Goal: Task Accomplishment & Management: Manage account settings

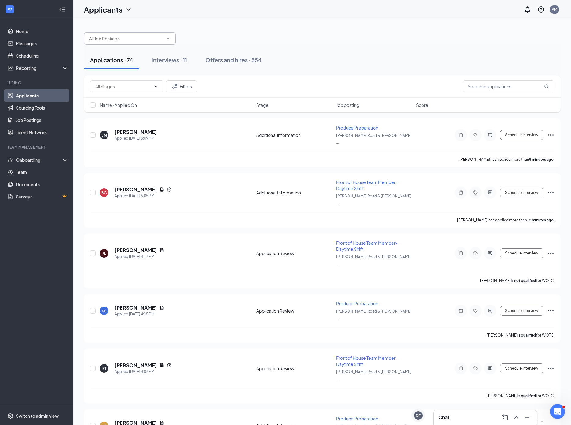
click at [147, 40] on input "text" at bounding box center [126, 38] width 74 height 7
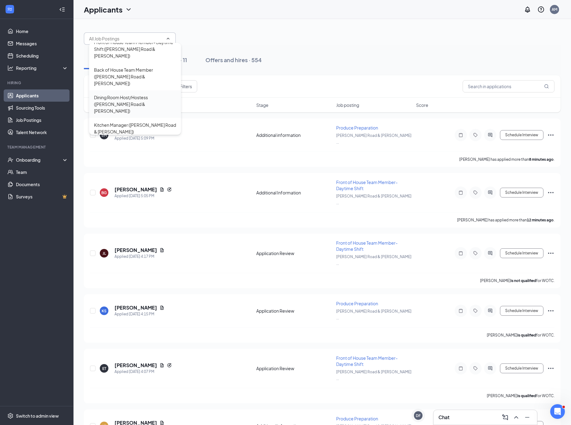
scroll to position [81, 0]
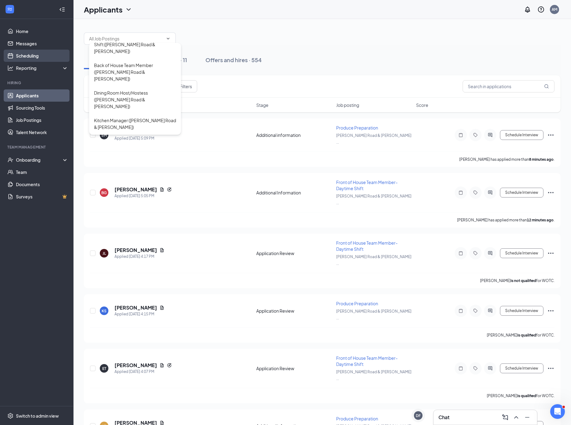
click at [23, 59] on link "Scheduling" at bounding box center [42, 56] width 52 height 12
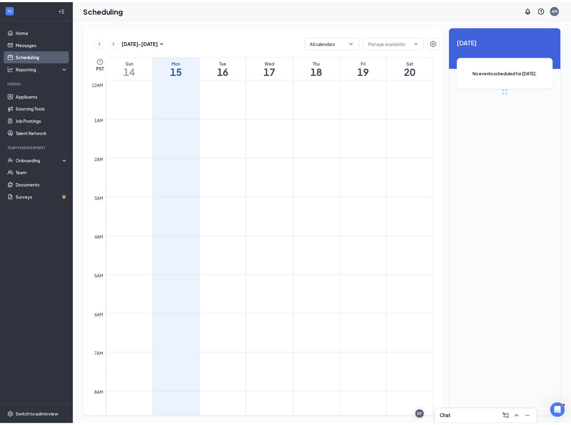
scroll to position [301, 0]
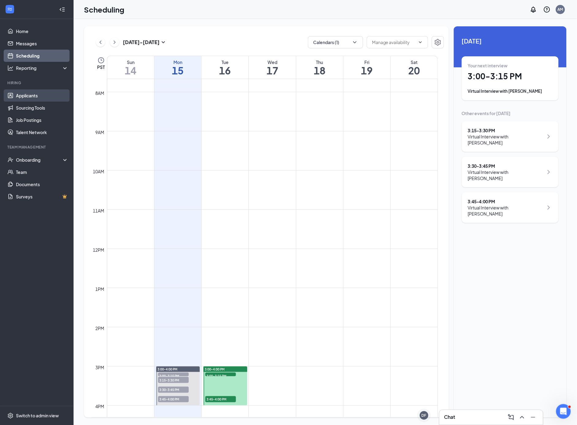
click at [35, 97] on link "Applicants" at bounding box center [42, 95] width 52 height 12
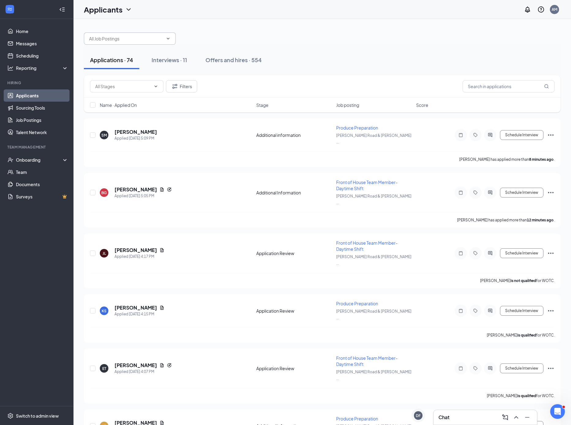
click at [155, 40] on input "text" at bounding box center [126, 38] width 74 height 7
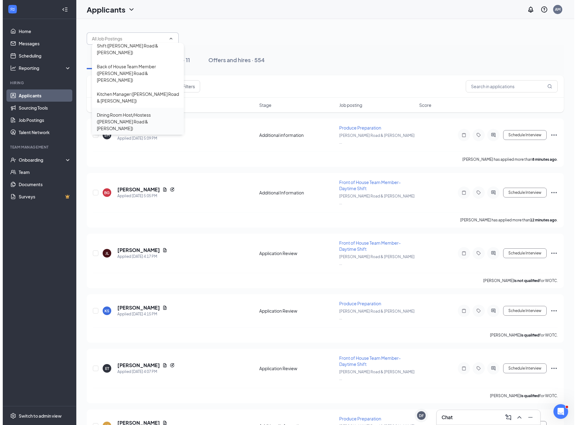
scroll to position [81, 0]
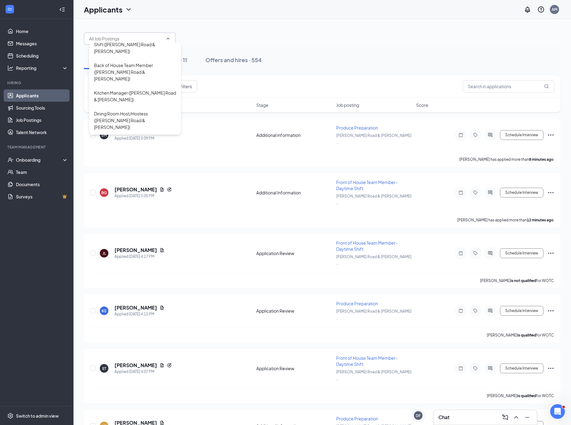
click at [126, 138] on div "Produce Preparation ([PERSON_NAME] Road & [PERSON_NAME])" at bounding box center [135, 144] width 82 height 13
type input "Produce Preparation ([PERSON_NAME] Road & [PERSON_NAME])"
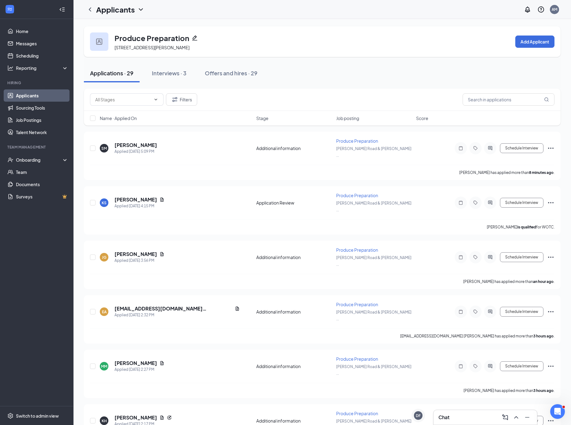
click at [118, 74] on div "Applications · 29" at bounding box center [111, 73] width 43 height 8
click at [132, 103] on span at bounding box center [127, 99] width 74 height 12
click at [132, 100] on input "text" at bounding box center [123, 99] width 56 height 7
click at [134, 141] on div "Application Review (12)" at bounding box center [123, 139] width 46 height 7
type input "Application Review (12)"
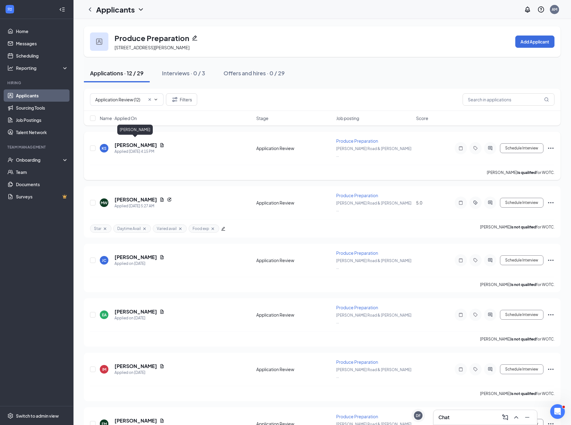
click at [139, 143] on h5 "[PERSON_NAME]" at bounding box center [136, 145] width 43 height 7
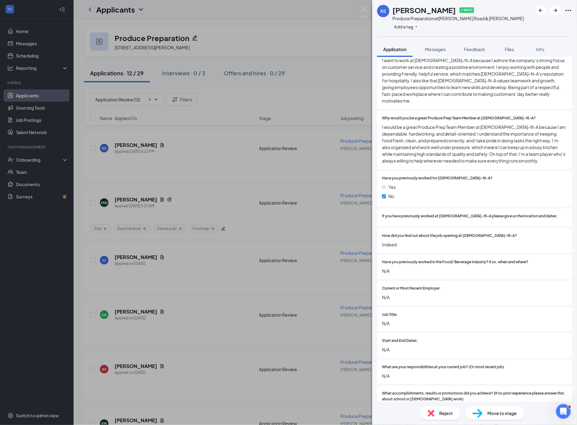
scroll to position [333, 0]
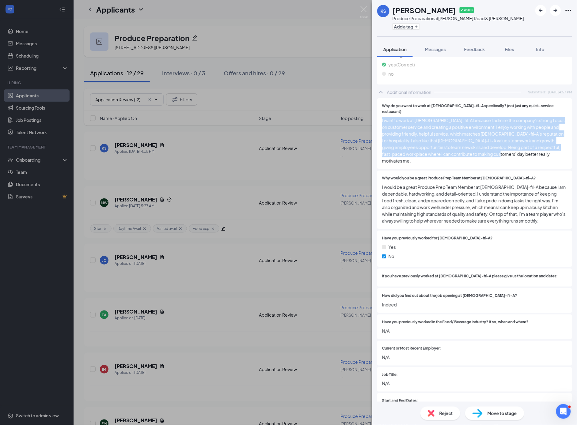
drag, startPoint x: 513, startPoint y: 142, endPoint x: 379, endPoint y: 106, distance: 138.6
click at [378, 105] on div "Why do you want to work at [DEMOGRAPHIC_DATA]-fil-A specifically? (not just any…" at bounding box center [474, 133] width 195 height 71
copy span "I want to work at [DEMOGRAPHIC_DATA]-fil-A because I admire the company’s stron…"
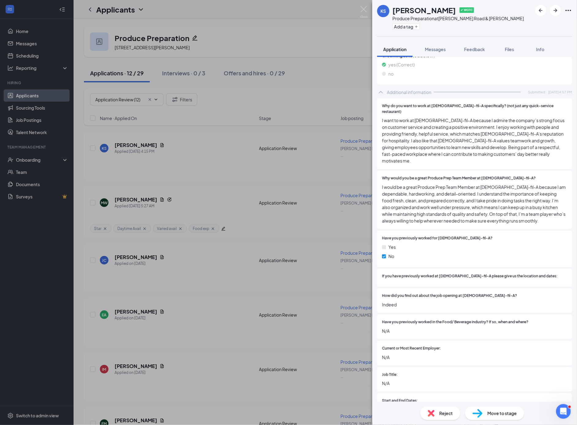
click at [437, 416] on div "Reject" at bounding box center [440, 413] width 40 height 13
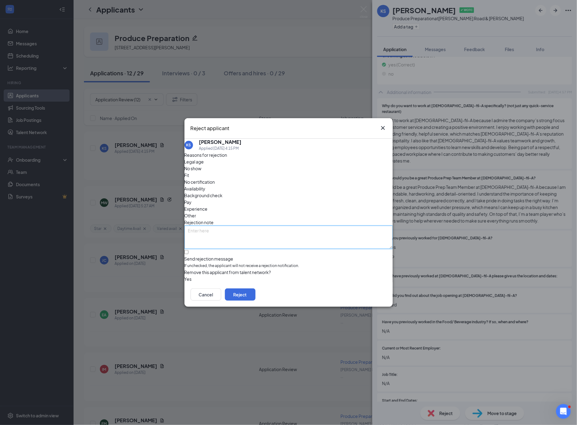
click at [197, 226] on textarea at bounding box center [288, 237] width 208 height 23
type textarea "ai"
drag, startPoint x: 191, startPoint y: 241, endPoint x: 197, endPoint y: 241, distance: 6.1
click at [188, 250] on input "Send rejection message If unchecked, the applicant will not receive a rejection…" at bounding box center [186, 252] width 4 height 4
checkbox input "true"
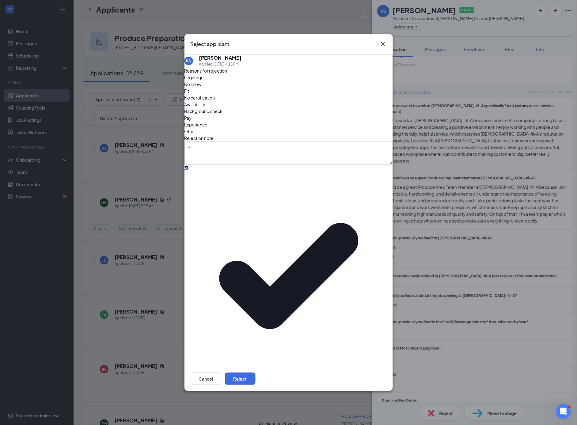
click at [230, 400] on span "[DEMOGRAPHIC_DATA]-fil-A Position Filled" at bounding box center [231, 404] width 86 height 9
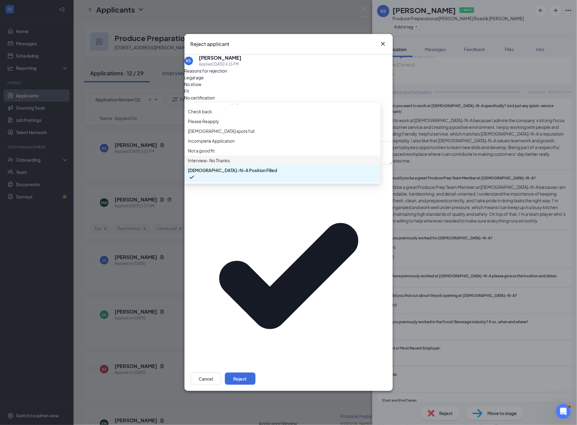
scroll to position [0, 0]
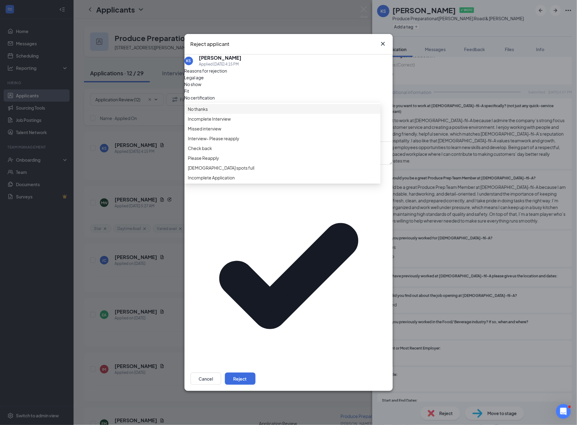
click at [208, 112] on span "No thanks" at bounding box center [198, 109] width 20 height 7
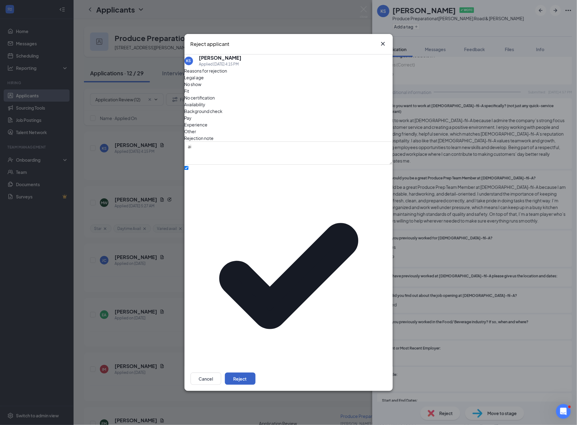
click at [255, 373] on button "Reject" at bounding box center [240, 379] width 31 height 12
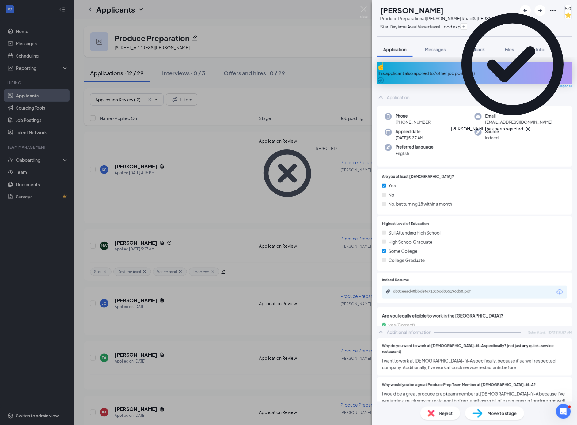
click at [131, 240] on div "MW [PERSON_NAME] Produce Preparation at [PERSON_NAME] Road & [PERSON_NAME] Star…" at bounding box center [288, 212] width 577 height 425
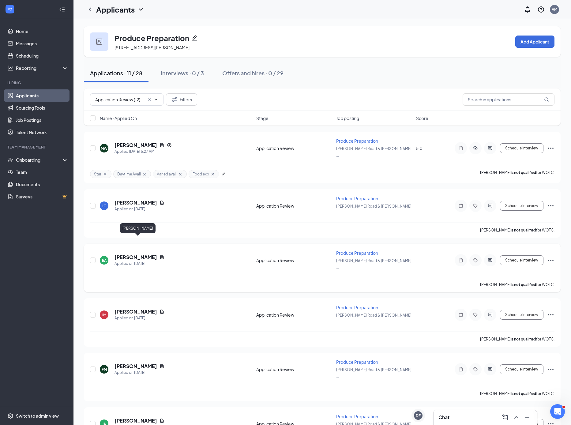
click at [132, 254] on h5 "[PERSON_NAME]" at bounding box center [136, 257] width 43 height 7
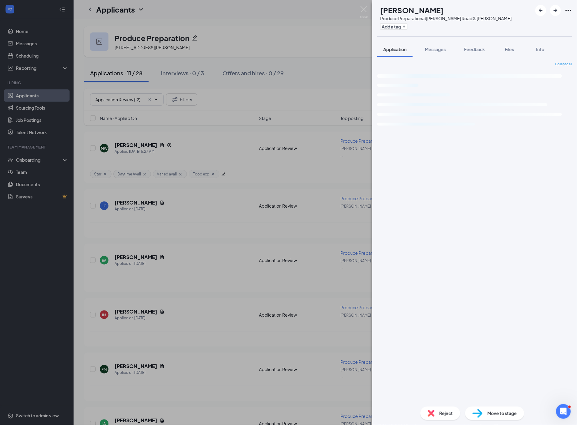
click at [131, 191] on div "EA [PERSON_NAME] Produce Preparation at [PERSON_NAME] Road & [PERSON_NAME] Add …" at bounding box center [288, 212] width 577 height 425
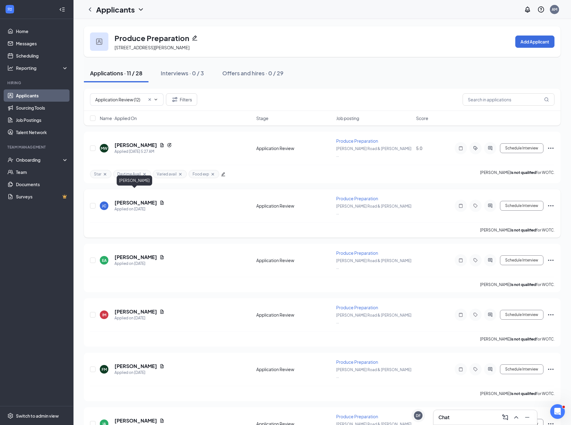
click at [131, 199] on h5 "[PERSON_NAME]" at bounding box center [136, 202] width 43 height 7
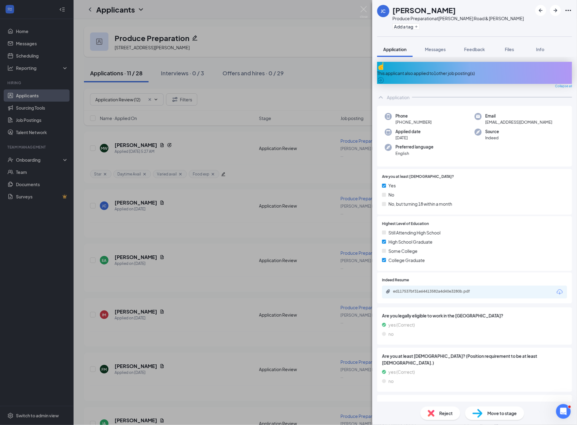
click at [440, 71] on div "This applicant also applied to 1 other job posting(s)" at bounding box center [474, 73] width 195 height 7
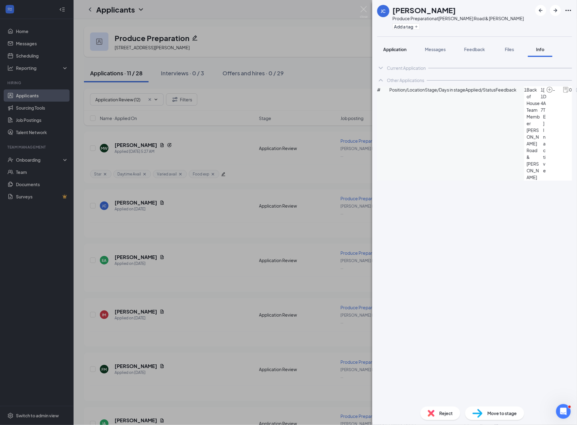
click at [395, 49] on span "Application" at bounding box center [394, 50] width 23 height 6
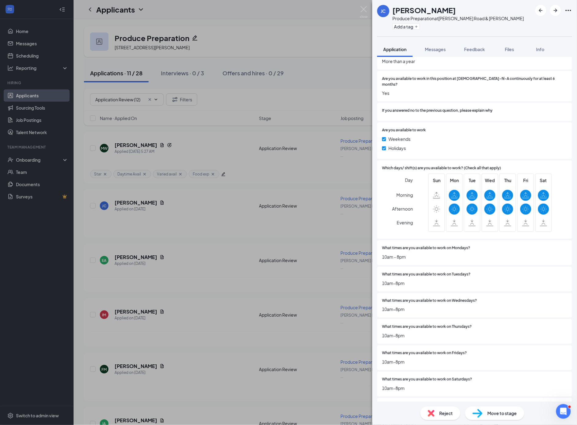
scroll to position [1449, 0]
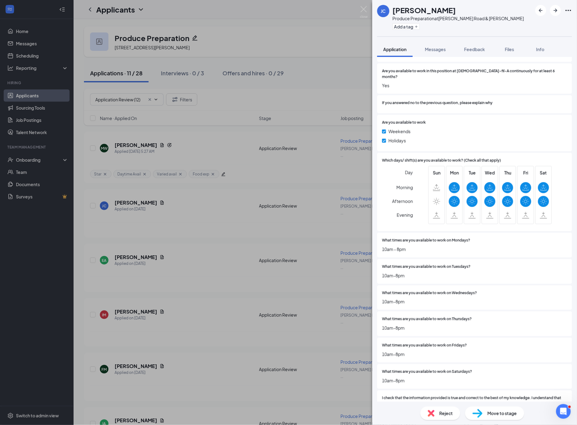
click at [443, 418] on div "Reject" at bounding box center [440, 413] width 40 height 13
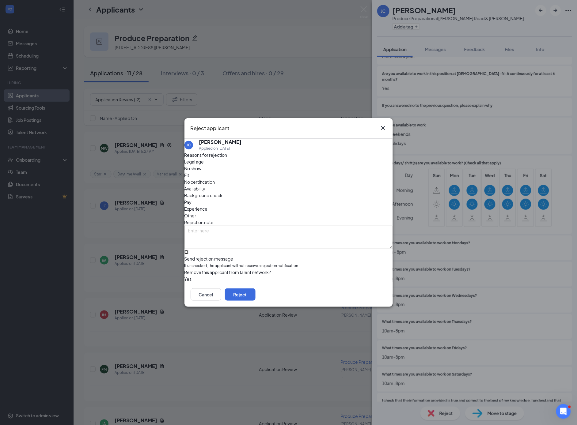
click at [188, 250] on input "Send rejection message If unchecked, the applicant will not receive a rejection…" at bounding box center [186, 252] width 4 height 4
checkbox input "true"
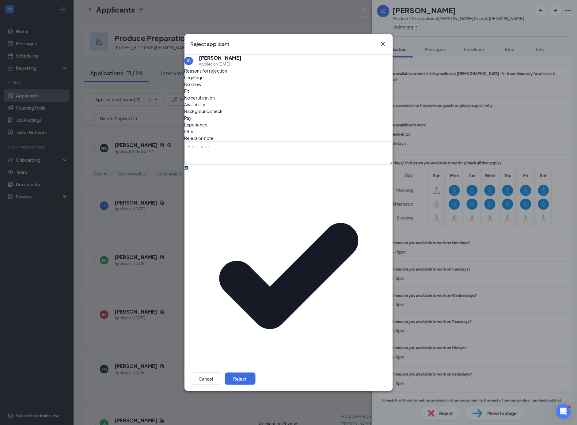
click at [223, 400] on span "[DEMOGRAPHIC_DATA]-fil-A Position Filled" at bounding box center [231, 404] width 86 height 9
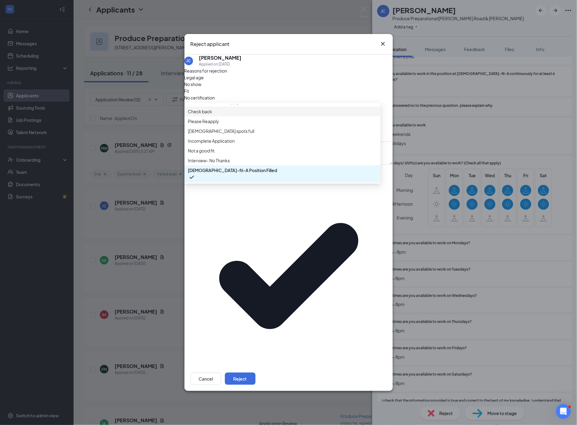
scroll to position [0, 0]
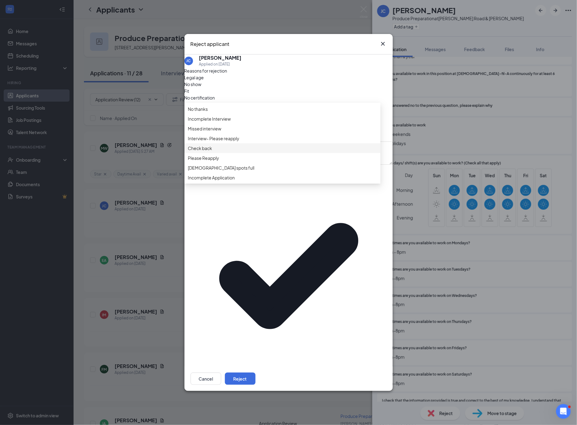
click at [206, 152] on span "Check back" at bounding box center [200, 148] width 24 height 7
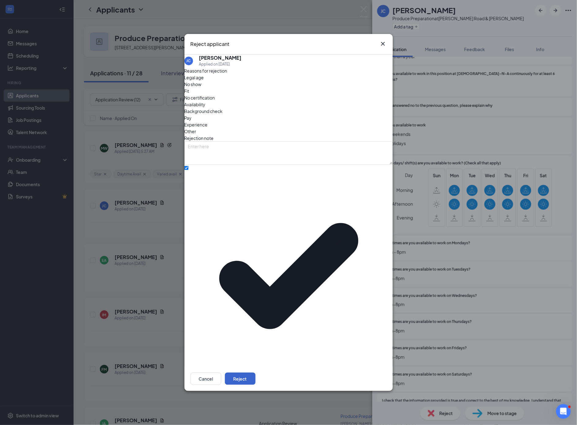
click at [255, 373] on button "Reject" at bounding box center [240, 379] width 31 height 12
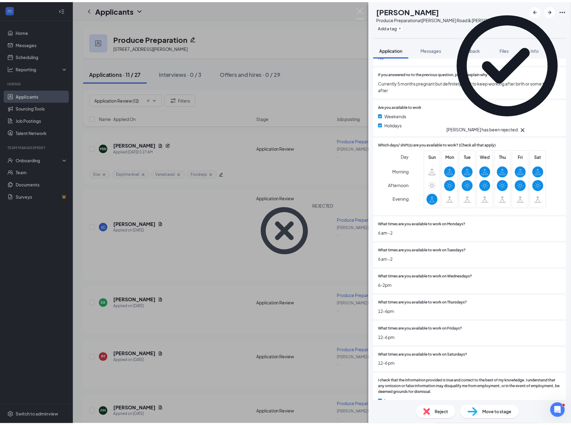
scroll to position [1338, 0]
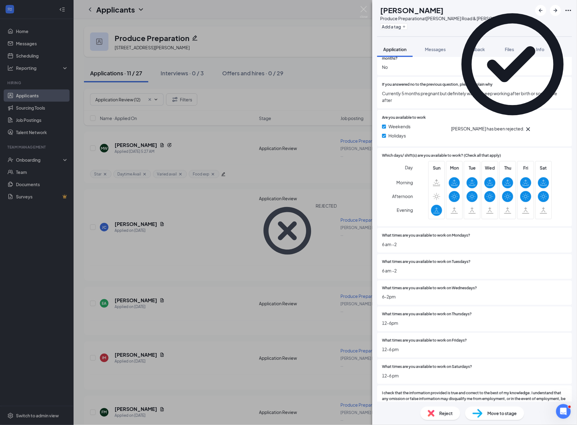
click at [32, 121] on div "EA [PERSON_NAME] Produce Preparation at [PERSON_NAME] Road & [PERSON_NAME] Add …" at bounding box center [288, 212] width 577 height 425
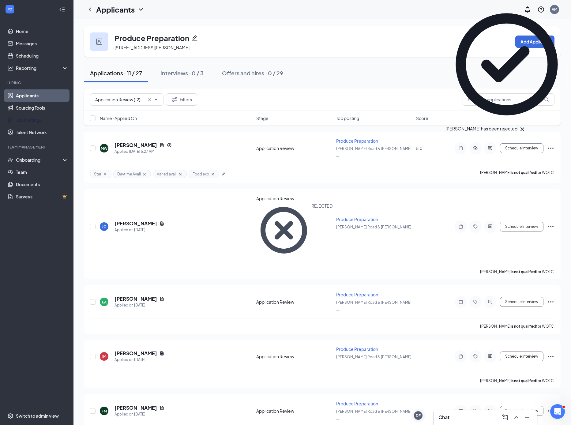
click at [32, 121] on link "Job Postings" at bounding box center [42, 120] width 52 height 12
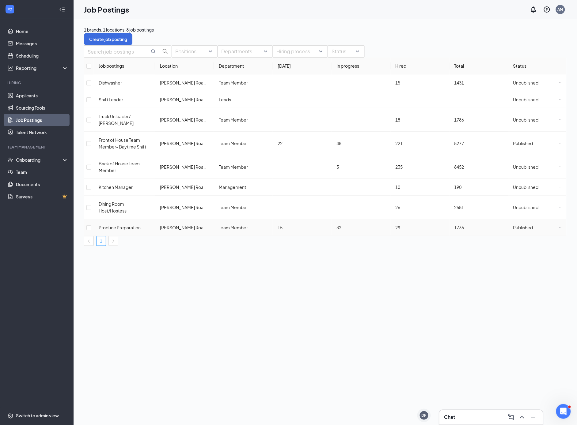
click at [127, 225] on span "Produce Preparation" at bounding box center [120, 228] width 42 height 6
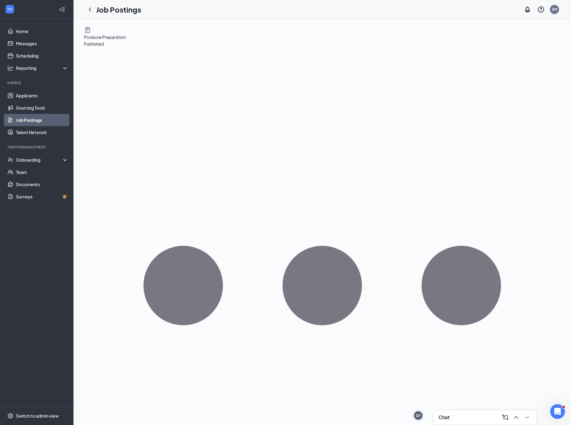
scroll to position [2, 0]
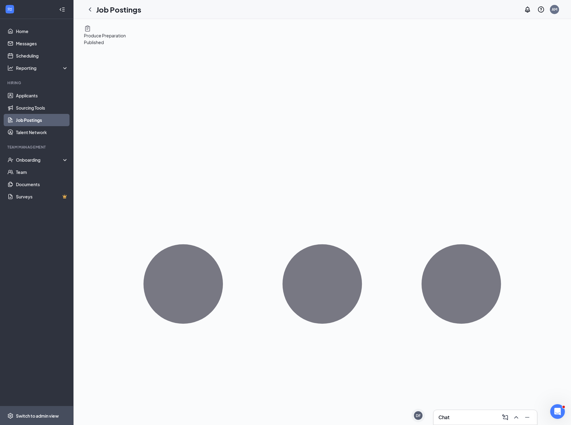
click at [42, 415] on div "Switch to admin view" at bounding box center [37, 416] width 43 height 6
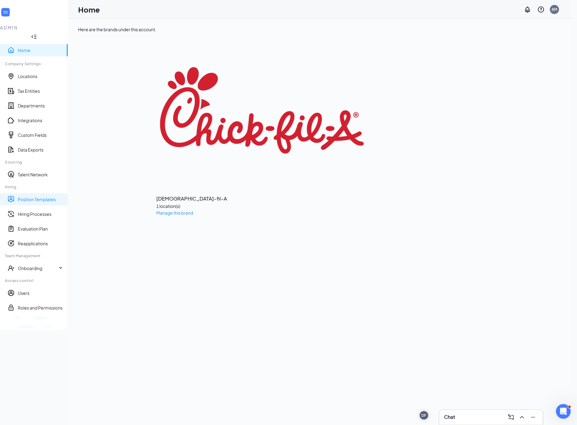
click at [29, 196] on link "Position Templates" at bounding box center [40, 199] width 45 height 6
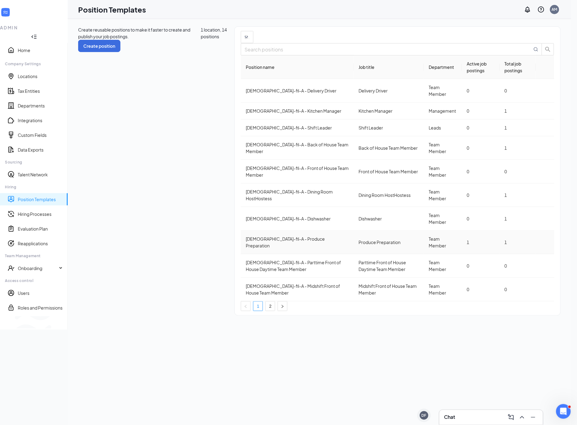
click at [246, 236] on div "[DEMOGRAPHIC_DATA]-fil-A - Produce Preparation" at bounding box center [297, 242] width 103 height 13
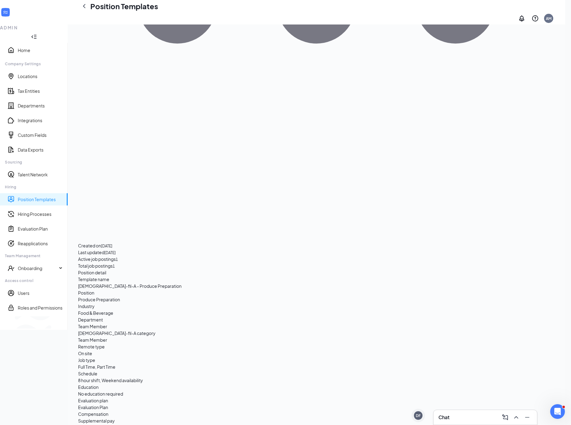
scroll to position [281, 0]
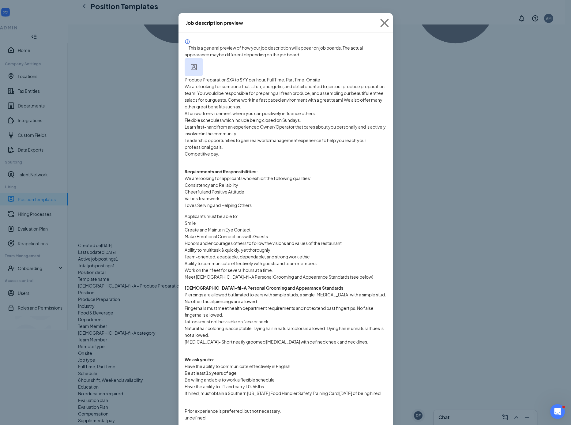
scroll to position [0, 0]
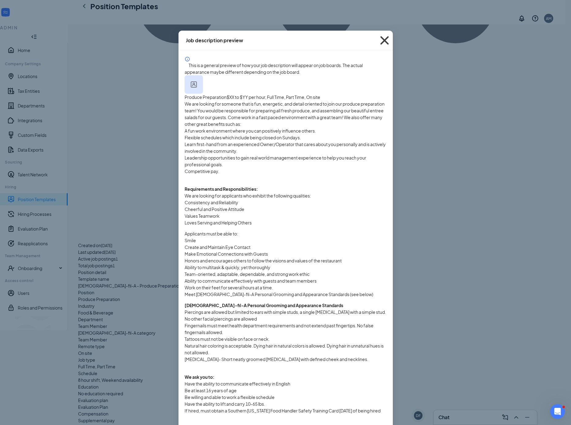
click at [379, 40] on icon "Cross" at bounding box center [384, 40] width 17 height 17
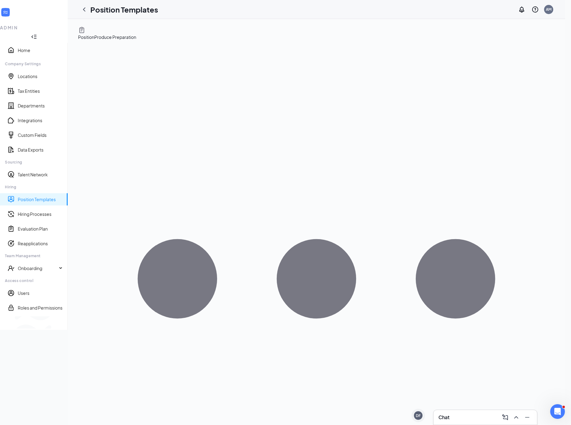
click at [545, 40] on icon "Ellipses" at bounding box center [316, 278] width 477 height 477
click at [497, 48] on span "Edit" at bounding box center [494, 46] width 8 height 6
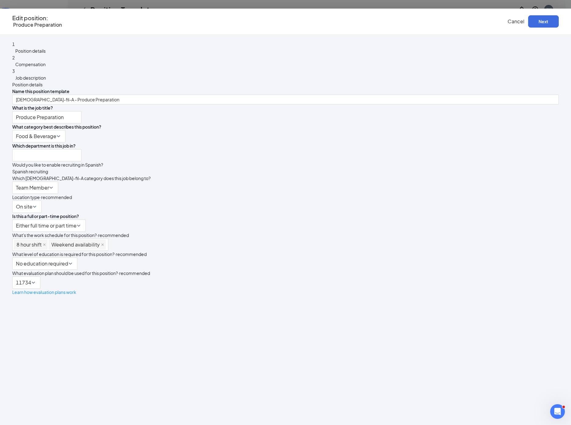
type input "Team Member"
click at [108, 251] on div "8 hour shift Weekend availability" at bounding box center [60, 245] width 96 height 12
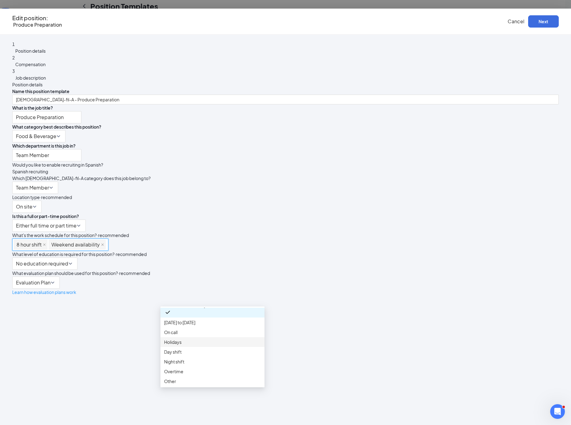
scroll to position [17, 0]
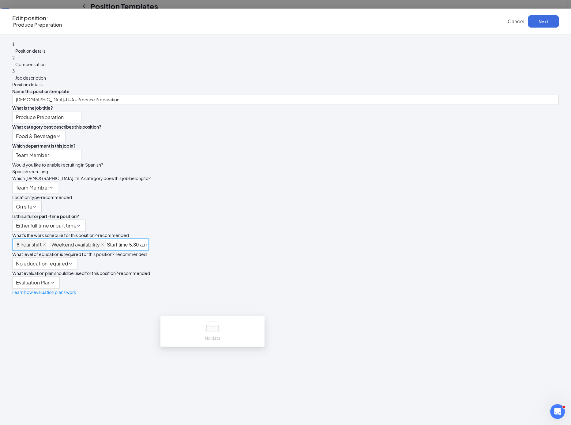
type input "Start time 5:30 a.m."
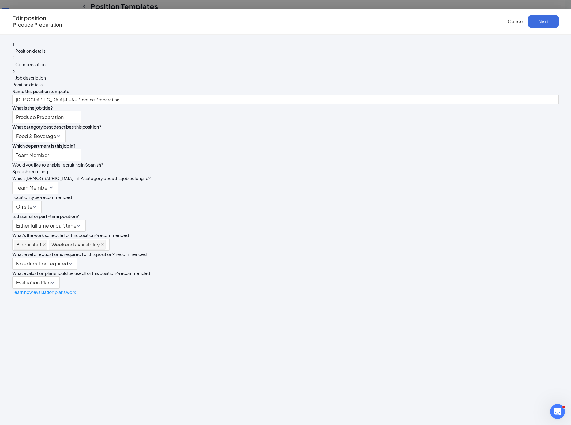
click at [340, 232] on div "Either full time or part time" at bounding box center [285, 226] width 547 height 12
click at [110, 251] on div "8 hour shift Weekend availability" at bounding box center [60, 245] width 97 height 12
click at [336, 251] on div "8 hour shift Weekend availability 8_hour_shift 10_hour_shift 8 hour shift 10 ho…" at bounding box center [285, 245] width 547 height 12
click at [81, 114] on input "Produce Preparation" at bounding box center [46, 117] width 69 height 12
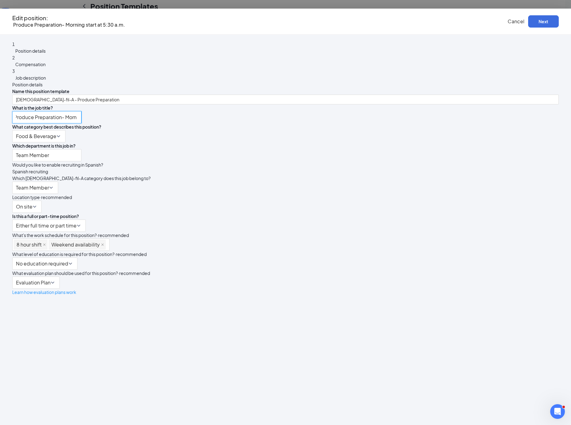
scroll to position [0, 3]
type input "Produce Preparation- Morning start at 5:30 a.m."
drag, startPoint x: 282, startPoint y: 130, endPoint x: 284, endPoint y: 127, distance: 3.3
click at [101, 130] on span "What category best describes this position?" at bounding box center [56, 127] width 89 height 6
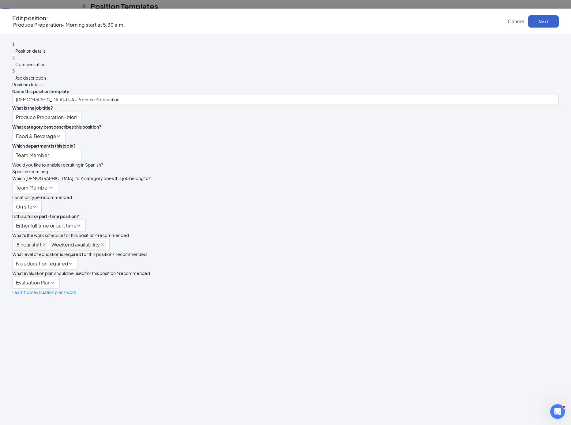
click at [528, 21] on button "Next" at bounding box center [543, 21] width 31 height 12
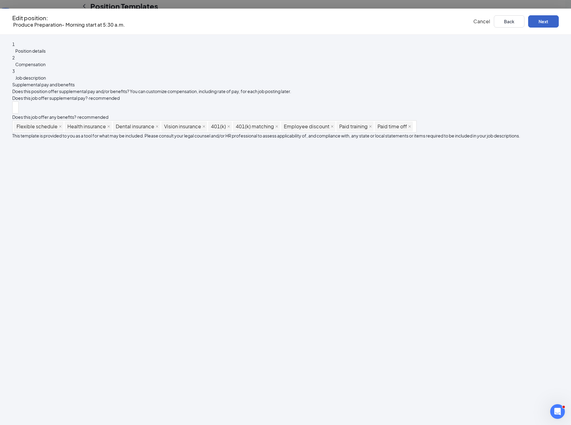
click at [528, 21] on button "Next" at bounding box center [543, 21] width 31 height 12
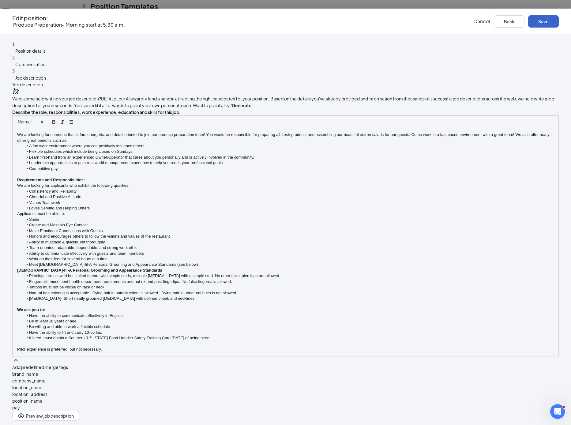
click at [528, 18] on button "Save" at bounding box center [543, 21] width 31 height 12
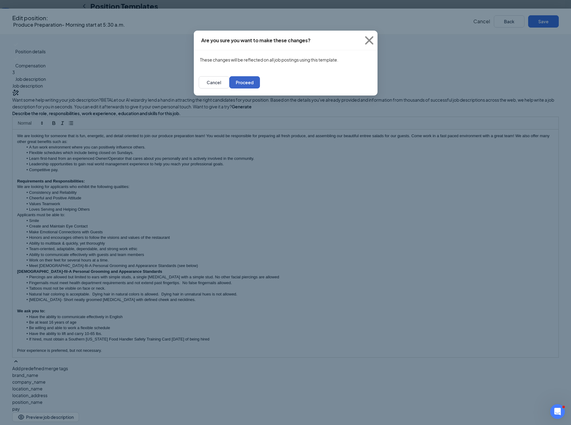
click at [260, 86] on button "Proceed" at bounding box center [244, 82] width 31 height 12
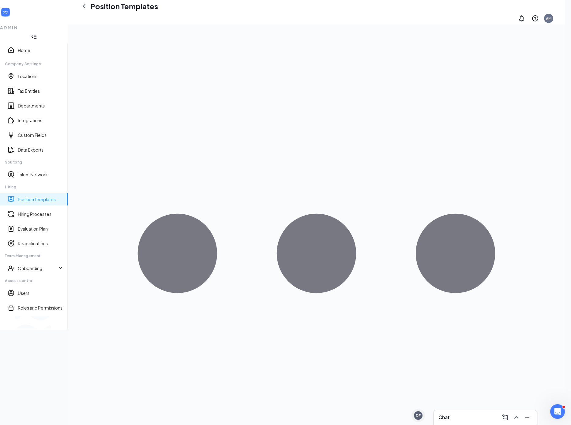
scroll to position [27, 0]
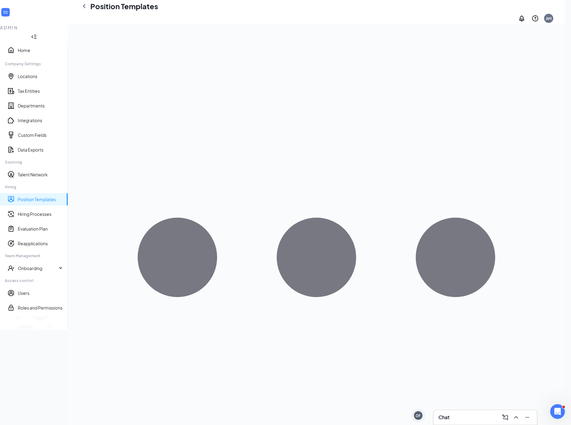
click at [102, 326] on div "Switch to team view" at bounding box center [102, 322] width 0 height 6
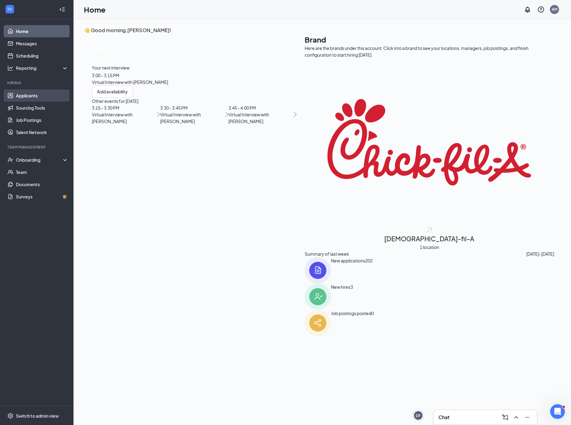
click at [24, 97] on link "Applicants" at bounding box center [42, 95] width 52 height 12
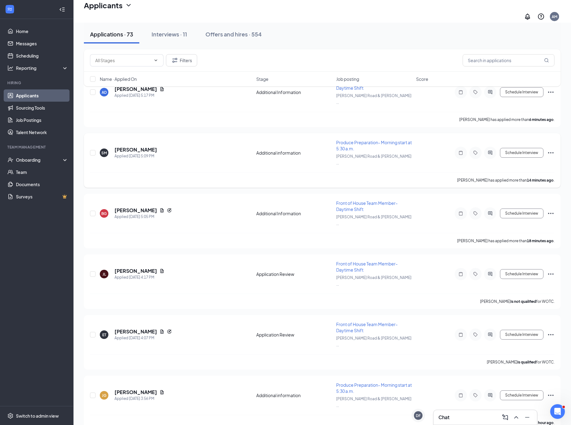
scroll to position [51, 0]
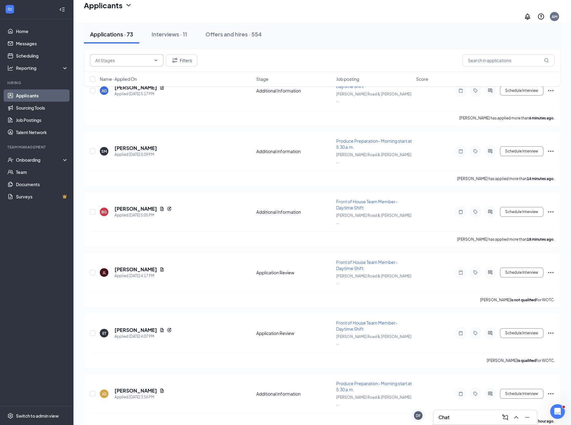
click at [138, 59] on input "text" at bounding box center [123, 60] width 56 height 7
click at [135, 100] on div "Application Review (25)" at bounding box center [123, 100] width 46 height 7
type input "Application Review (25)"
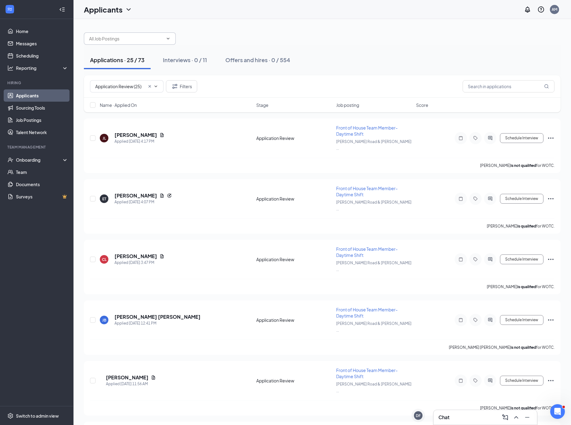
click at [151, 39] on input "text" at bounding box center [126, 38] width 74 height 7
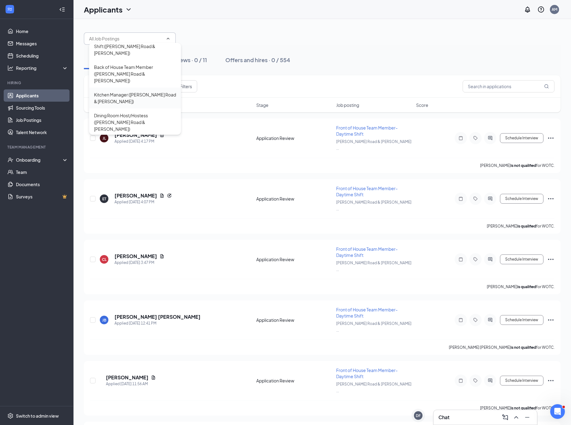
scroll to position [88, 0]
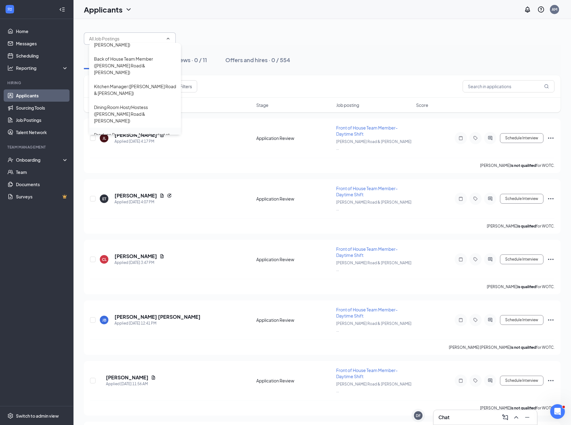
click at [113, 131] on div "Produce Preparation- Morning start at 5:30 a.m. ([PERSON_NAME] Road & [PERSON_N…" at bounding box center [135, 141] width 82 height 20
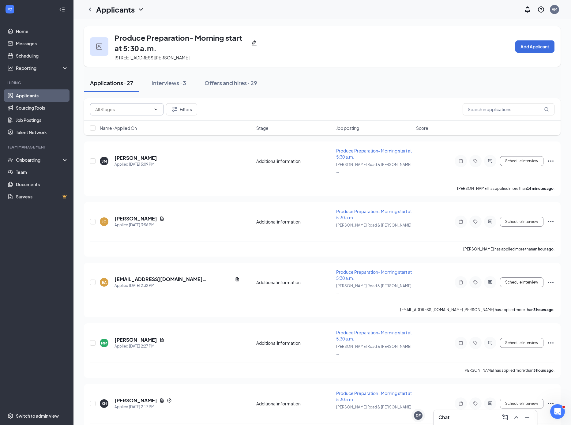
click at [131, 110] on input "text" at bounding box center [123, 109] width 56 height 7
click at [125, 151] on div "Application Review (10)" at bounding box center [123, 148] width 46 height 7
type input "Application Review (10)"
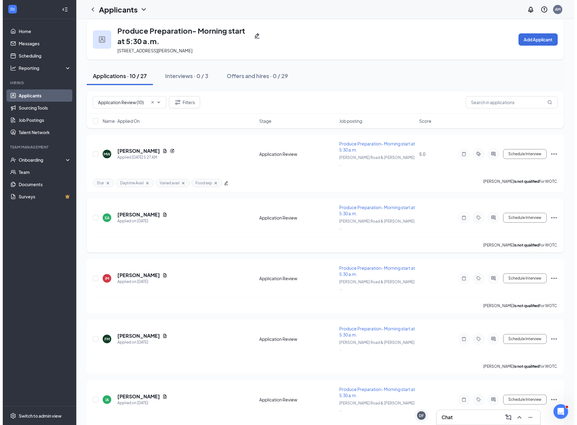
scroll to position [8, 0]
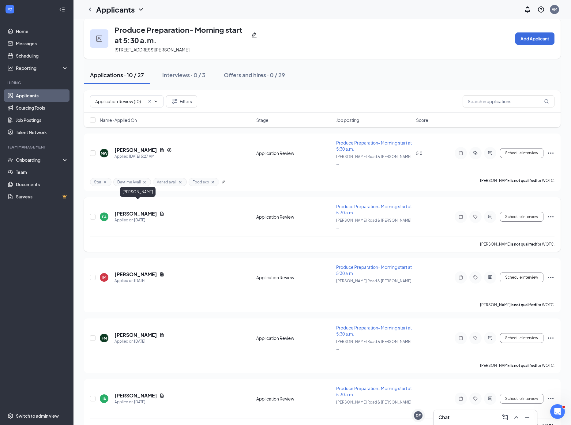
click at [154, 210] on h5 "[PERSON_NAME]" at bounding box center [136, 213] width 43 height 7
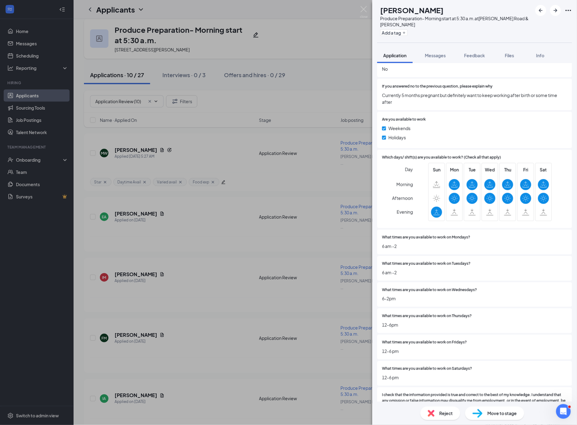
scroll to position [1344, 0]
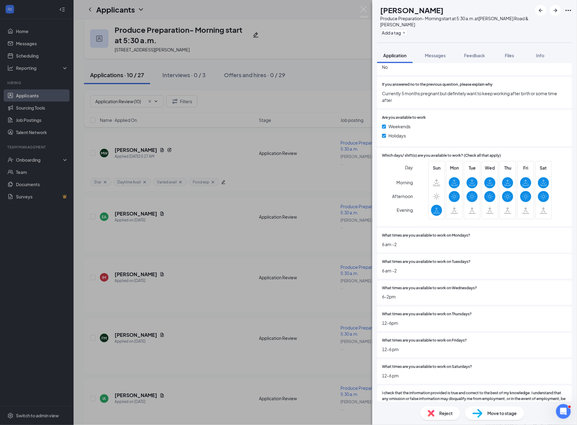
click at [444, 415] on span "Reject" at bounding box center [445, 413] width 13 height 7
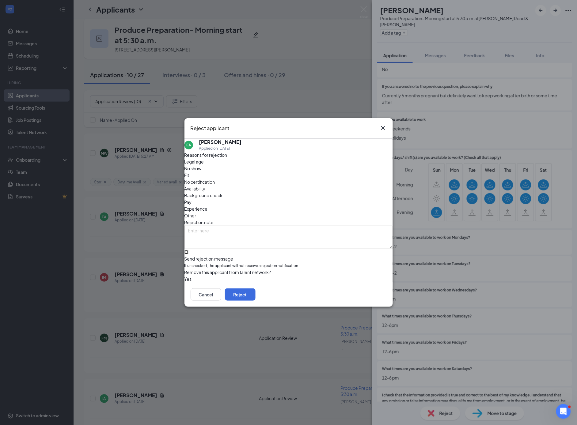
click at [188, 250] on input "Send rejection message If unchecked, the applicant will not receive a rejection…" at bounding box center [186, 252] width 4 height 4
checkbox input "true"
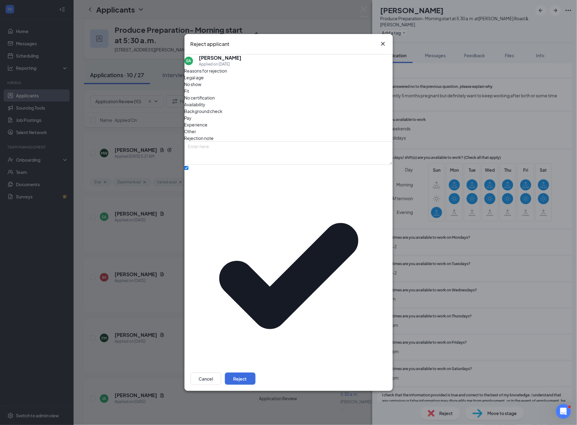
click at [206, 108] on span "Availability" at bounding box center [194, 104] width 21 height 7
click at [204, 400] on span "[DEMOGRAPHIC_DATA]-fil-A Position Filled" at bounding box center [231, 404] width 86 height 9
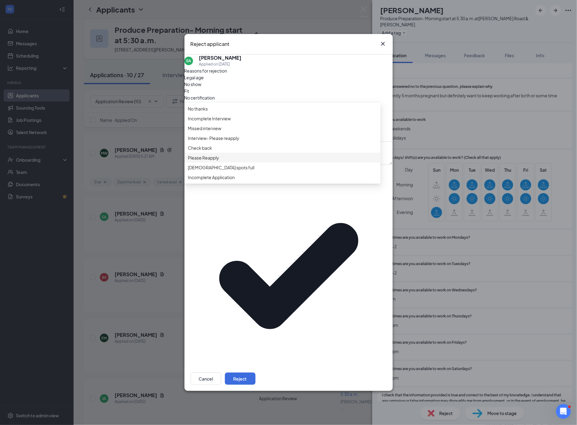
scroll to position [0, 0]
click at [212, 152] on span "Check back" at bounding box center [200, 148] width 24 height 7
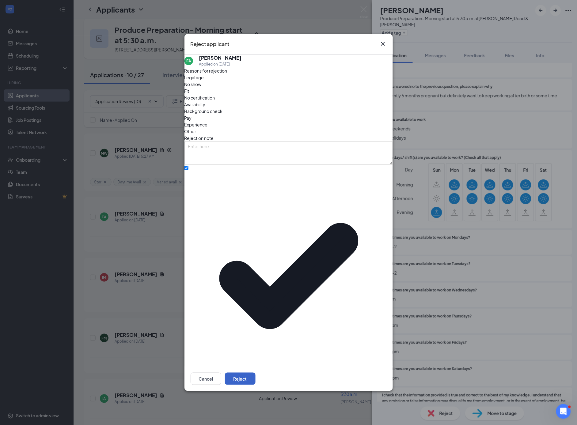
click at [255, 373] on button "Reject" at bounding box center [240, 379] width 31 height 12
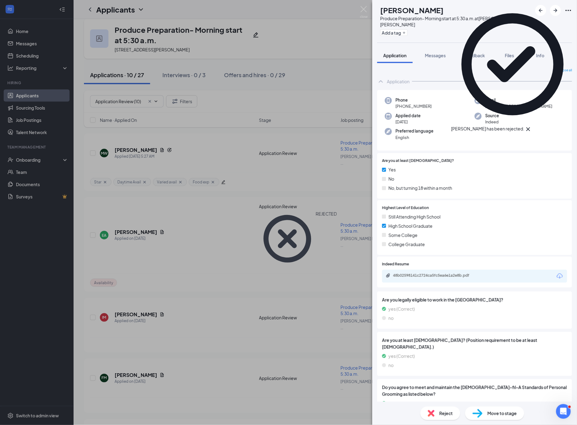
click at [131, 261] on div "IM [PERSON_NAME] Produce Preparation- Morning start at 5:30 a.m. at [PERSON_NAM…" at bounding box center [288, 212] width 577 height 425
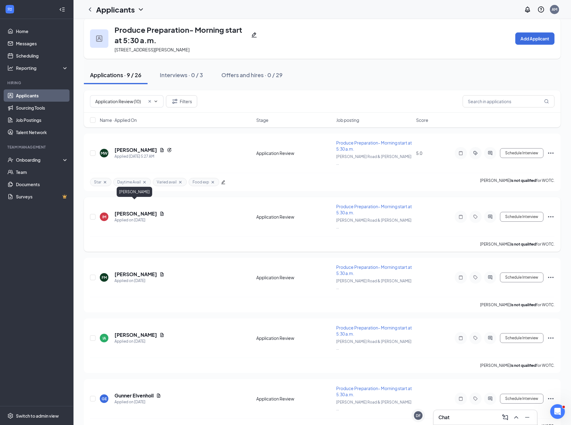
click at [138, 210] on h5 "[PERSON_NAME]" at bounding box center [136, 213] width 43 height 7
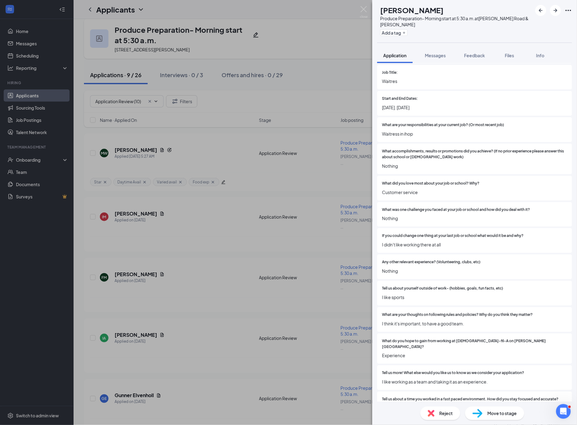
scroll to position [661, 0]
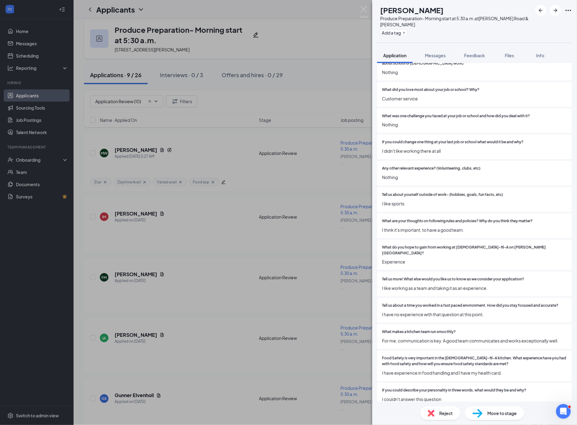
click at [434, 407] on div "Reject" at bounding box center [440, 413] width 40 height 13
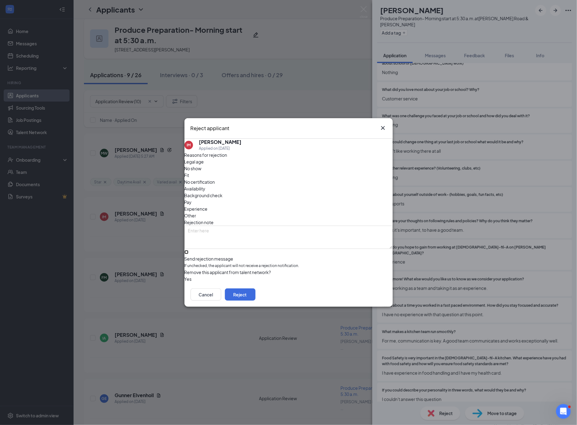
click at [188, 250] on input "Send rejection message If unchecked, the applicant will not receive a rejection…" at bounding box center [186, 252] width 4 height 4
checkbox input "true"
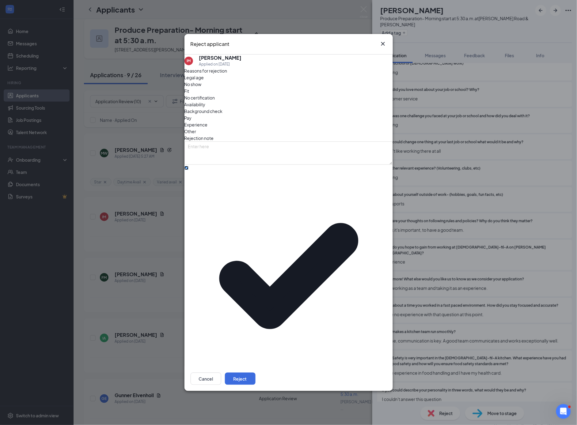
click at [224, 400] on span "[DEMOGRAPHIC_DATA]-fil-A Position Filled" at bounding box center [231, 404] width 86 height 9
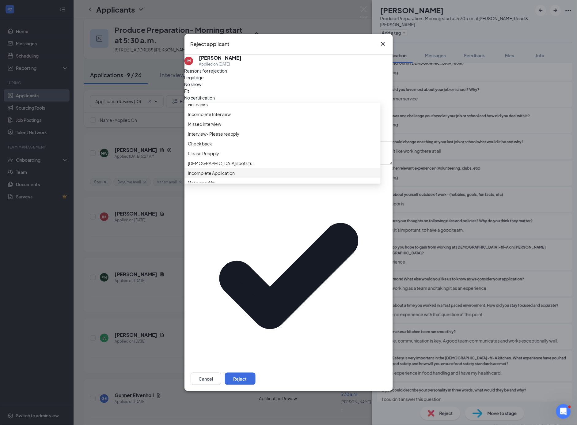
scroll to position [0, 0]
click at [208, 112] on span "No thanks" at bounding box center [198, 109] width 20 height 7
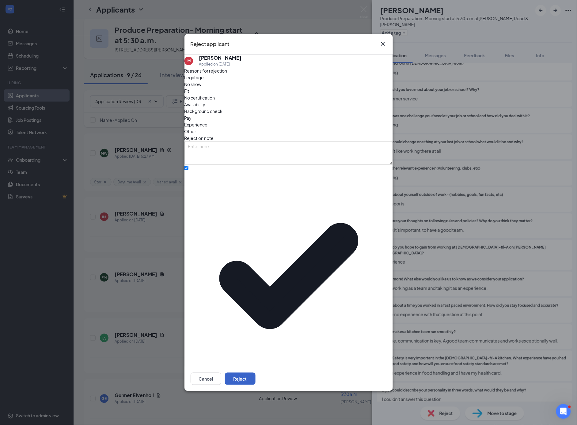
click at [255, 373] on button "Reject" at bounding box center [240, 379] width 31 height 12
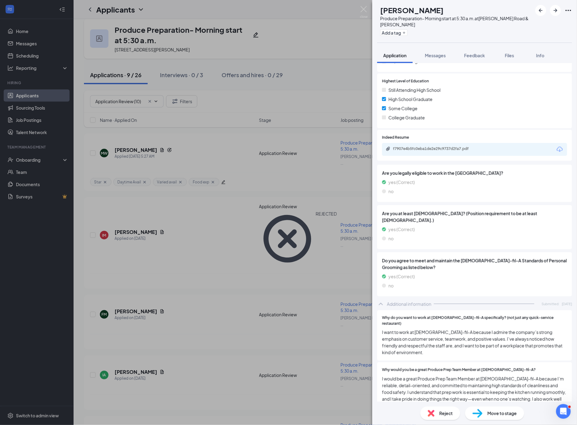
scroll to position [173, 0]
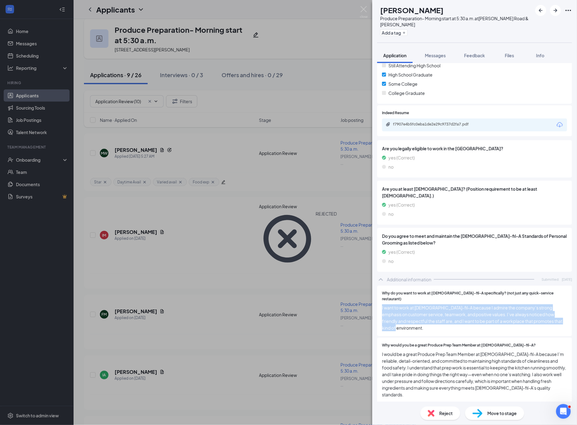
drag, startPoint x: 413, startPoint y: 313, endPoint x: 381, endPoint y: 291, distance: 38.7
click at [381, 291] on div "Why do you want to work at [DEMOGRAPHIC_DATA]-fil-A specifically? (not just any…" at bounding box center [474, 311] width 195 height 51
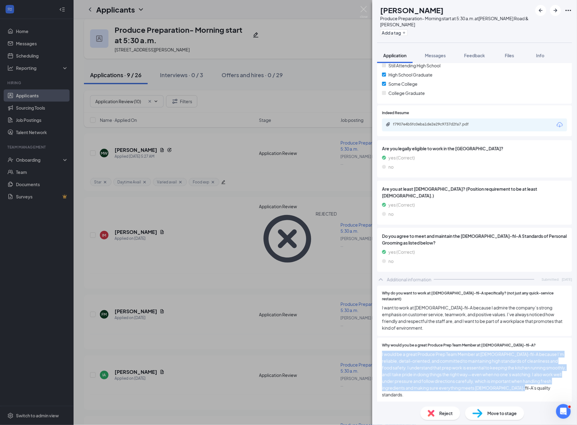
drag, startPoint x: 542, startPoint y: 372, endPoint x: 371, endPoint y: 335, distance: 175.0
click at [368, 335] on div "FM [PERSON_NAME] Produce Preparation- Morning start at 5:30 a.m. at [PERSON_NAM…" at bounding box center [288, 212] width 577 height 425
copy span "I would be a great Produce Prep Team Member at [DEMOGRAPHIC_DATA]-fil-A because…"
click at [430, 413] on img at bounding box center [431, 413] width 7 height 7
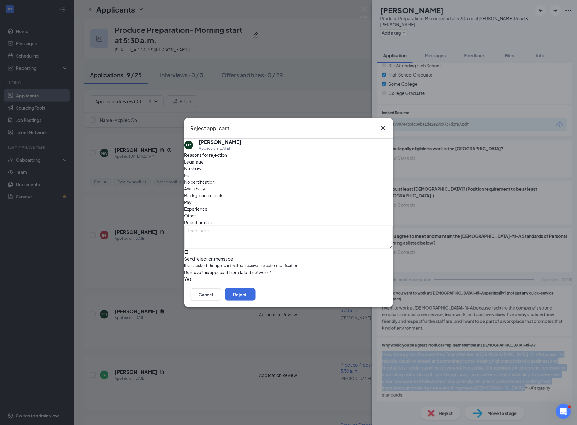
click at [188, 250] on input "Send rejection message If unchecked, the applicant will not receive a rejection…" at bounding box center [186, 252] width 4 height 4
checkbox input "true"
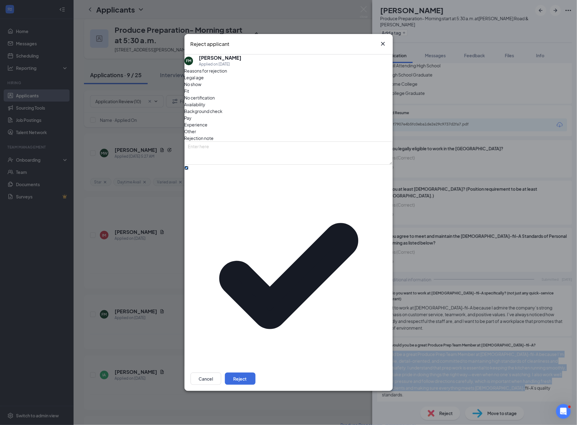
click at [221, 400] on span "[DEMOGRAPHIC_DATA]-fil-A Position Filled" at bounding box center [231, 404] width 86 height 9
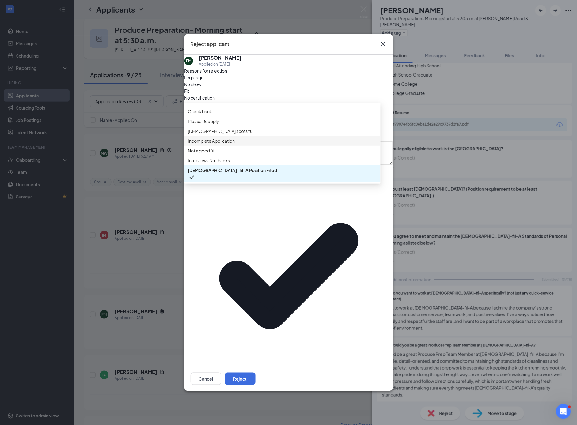
scroll to position [0, 0]
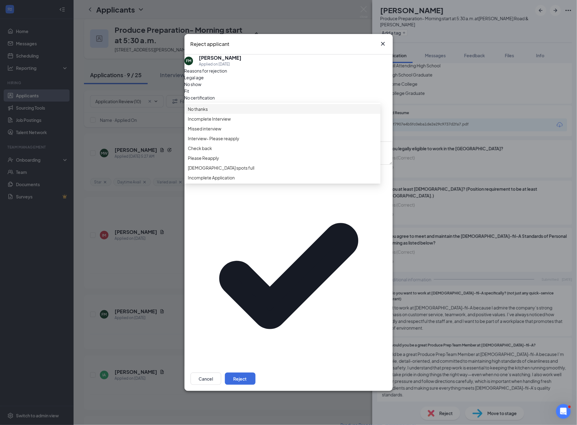
drag, startPoint x: 199, startPoint y: 177, endPoint x: 210, endPoint y: 237, distance: 60.7
click at [199, 112] on span "No thanks" at bounding box center [198, 109] width 20 height 7
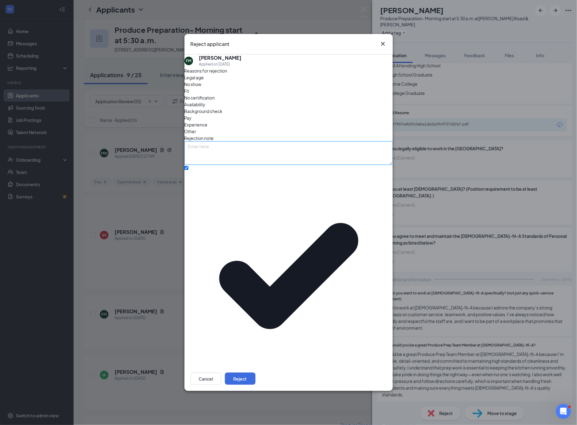
click at [212, 165] on textarea at bounding box center [288, 153] width 208 height 23
type textarea "ai"
click at [255, 373] on button "Reject" at bounding box center [240, 379] width 31 height 12
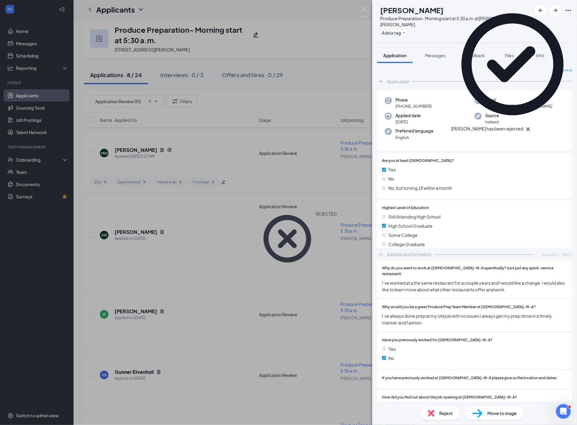
click at [235, 316] on div "IA [PERSON_NAME] Produce Preparation- Morning start at 5:30 a.m. at [PERSON_NAM…" at bounding box center [288, 212] width 577 height 425
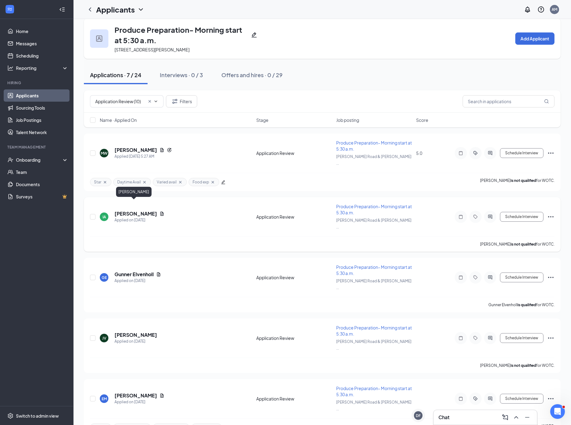
click at [130, 210] on h5 "[PERSON_NAME]" at bounding box center [136, 213] width 43 height 7
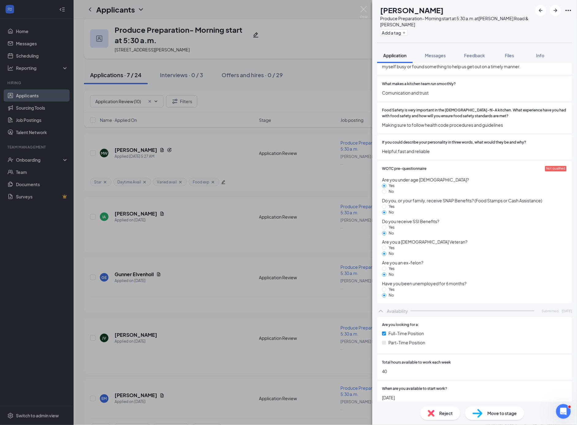
scroll to position [832, 0]
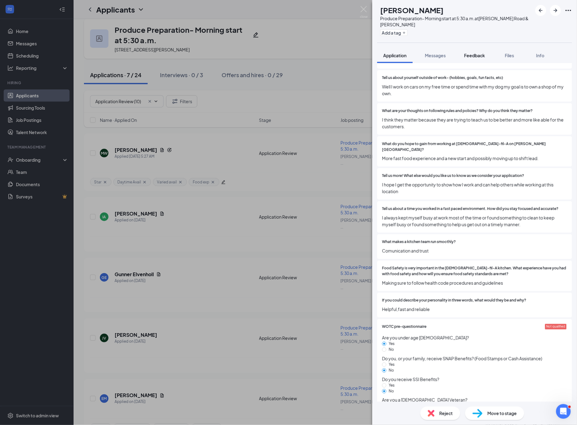
click at [481, 59] on button "Feedback" at bounding box center [474, 55] width 33 height 15
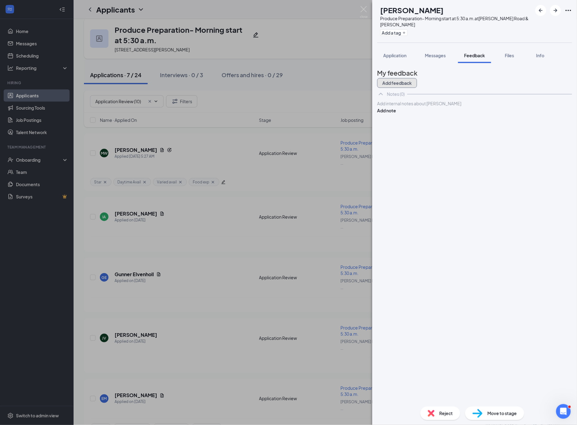
click at [417, 78] on button "Add feedback" at bounding box center [397, 83] width 40 height 10
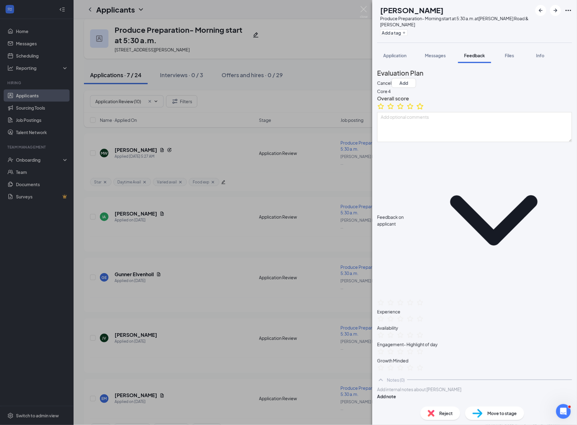
click at [424, 110] on icon "StarBorder" at bounding box center [420, 106] width 8 height 8
click at [406, 34] on icon "Plus" at bounding box center [404, 33] width 4 height 4
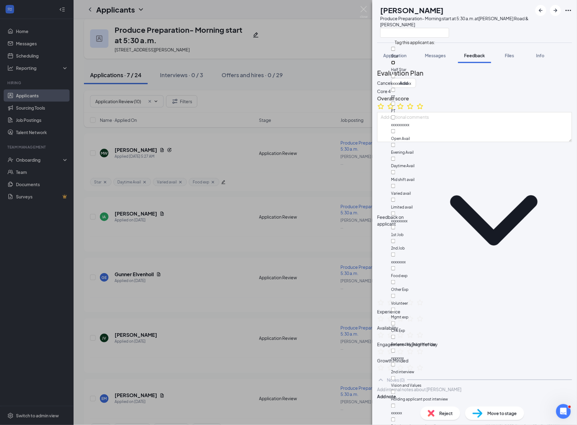
click at [395, 62] on input "Half Star" at bounding box center [393, 63] width 4 height 4
checkbox input "true"
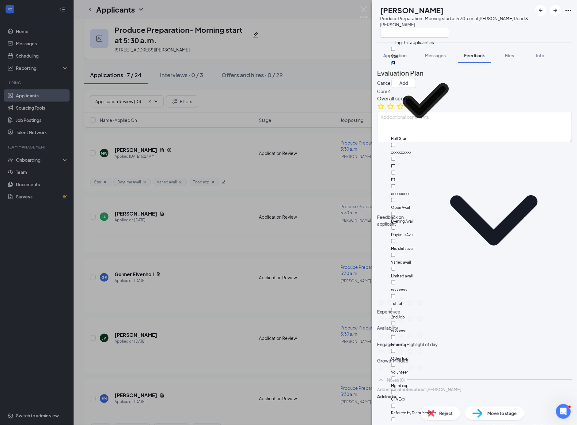
scroll to position [56, 0]
drag, startPoint x: 398, startPoint y: 52, endPoint x: 408, endPoint y: 68, distance: 19.3
click at [395, 198] on input "Open Avail" at bounding box center [393, 200] width 4 height 4
checkbox input "true"
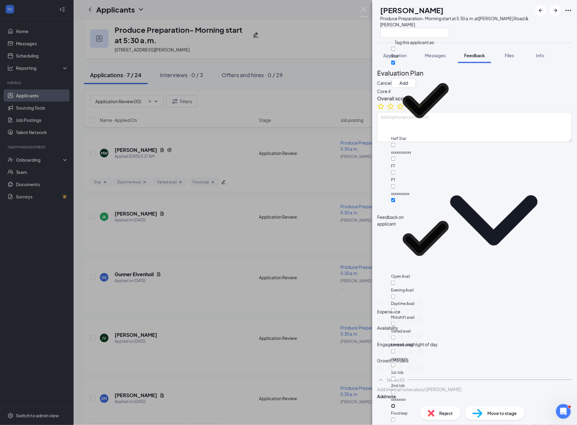
click at [395, 404] on input "Food exp" at bounding box center [393, 406] width 4 height 4
checkbox input "true"
click at [416, 81] on button "Add" at bounding box center [403, 83] width 25 height 10
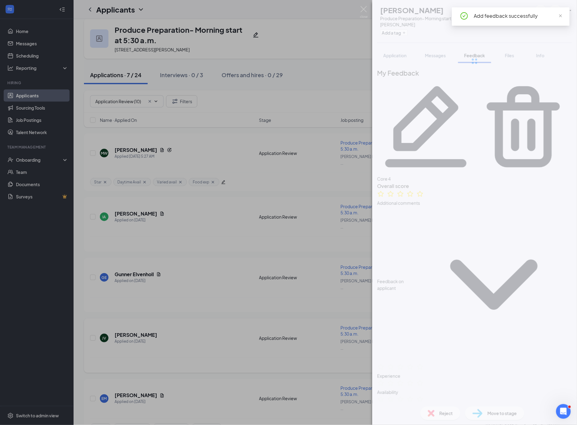
click at [184, 310] on div "IA [PERSON_NAME] Produce Preparation- Morning start at 5:30 a.m. at [PERSON_NAM…" at bounding box center [288, 212] width 577 height 425
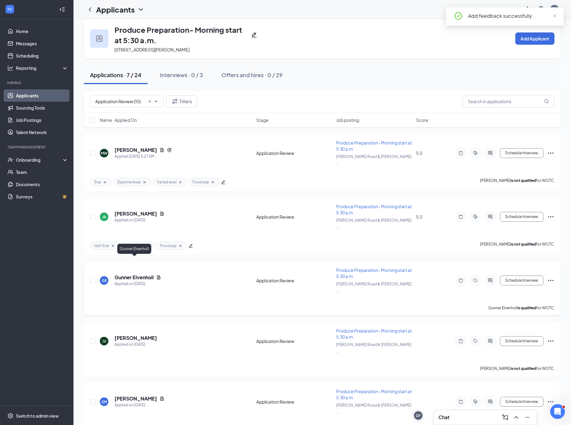
click at [134, 274] on h5 "Gunner Elvenholl" at bounding box center [134, 277] width 39 height 7
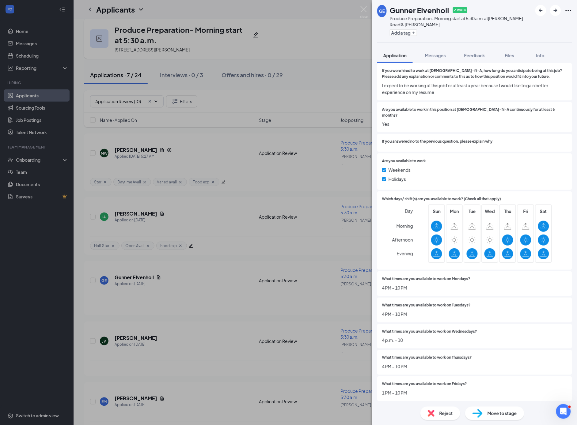
scroll to position [1362, 0]
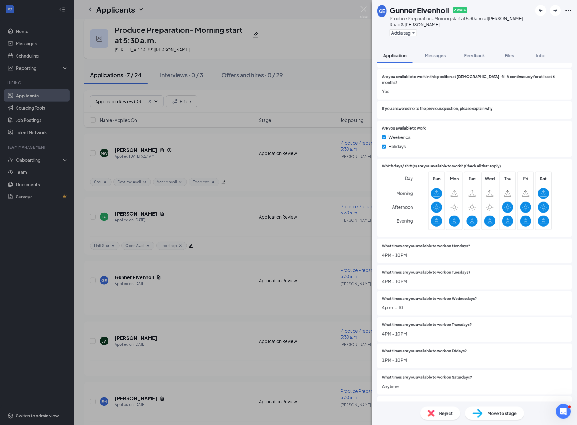
click at [435, 416] on div "Reject" at bounding box center [440, 413] width 40 height 13
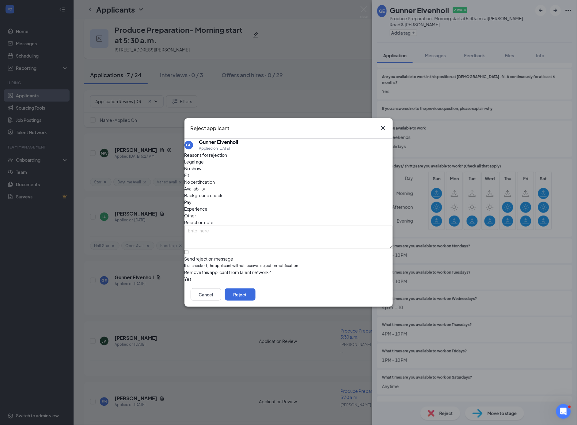
click at [206, 185] on span "Availability" at bounding box center [194, 188] width 21 height 7
click at [188, 250] on input "Send rejection message If unchecked, the applicant will not receive a rejection…" at bounding box center [186, 252] width 4 height 4
checkbox input "true"
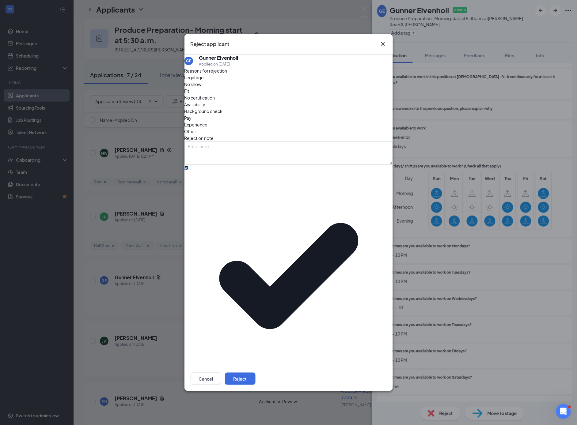
click at [220, 400] on span "[DEMOGRAPHIC_DATA]-fil-A Position Filled" at bounding box center [231, 404] width 86 height 9
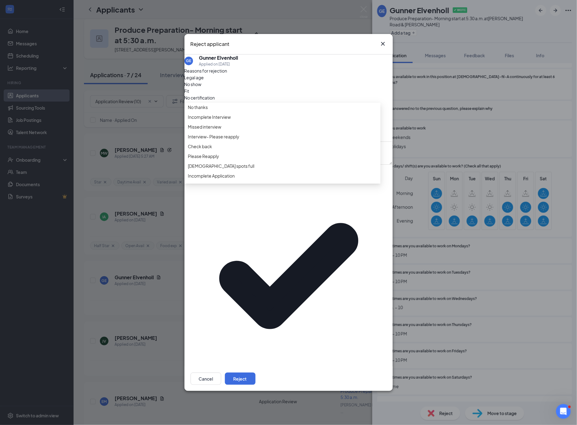
scroll to position [0, 0]
click at [210, 152] on span "Check back" at bounding box center [200, 148] width 24 height 7
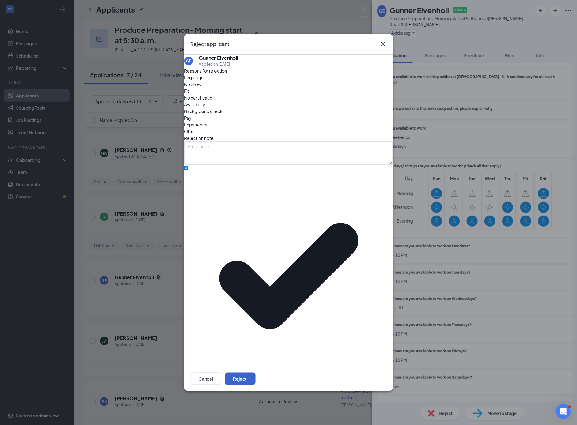
click at [255, 373] on button "Reject" at bounding box center [240, 379] width 31 height 12
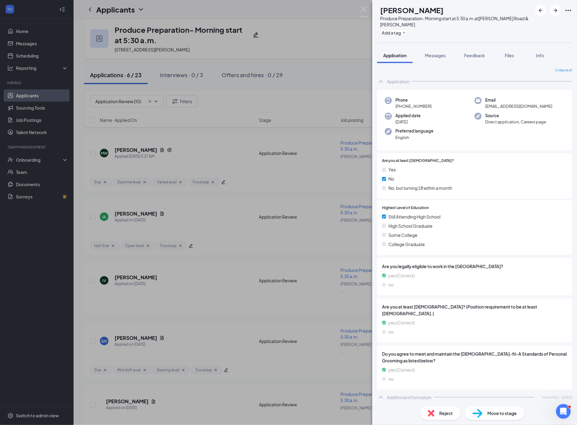
click at [130, 261] on div "JV [PERSON_NAME] Produce Preparation- Morning start at 5:30 a.m. at [PERSON_NAM…" at bounding box center [288, 212] width 577 height 425
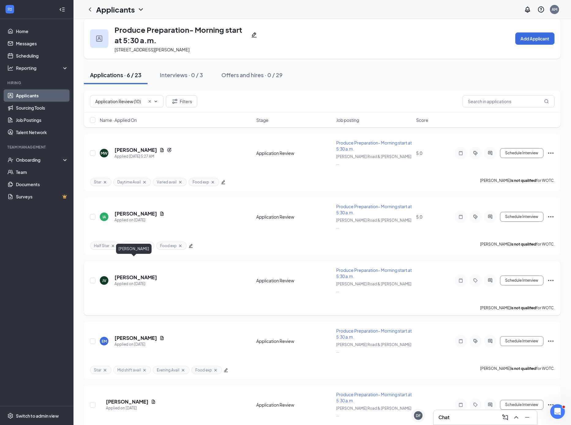
click at [136, 274] on h5 "[PERSON_NAME]" at bounding box center [136, 277] width 43 height 7
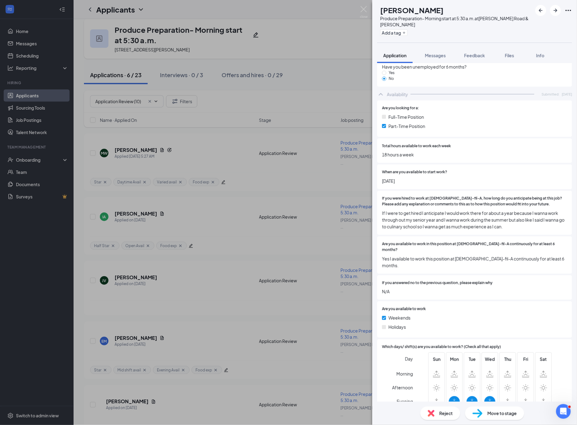
scroll to position [1486, 0]
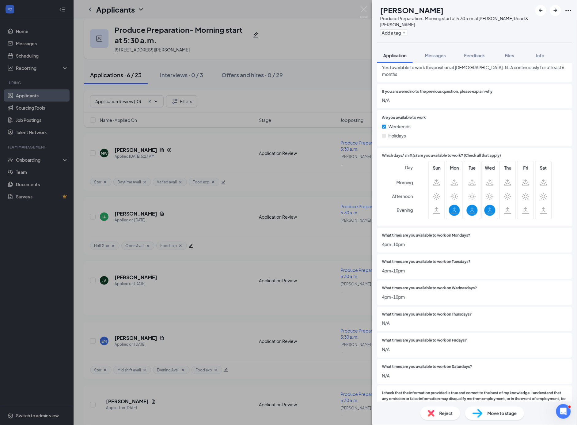
click at [443, 412] on span "Reject" at bounding box center [445, 413] width 13 height 7
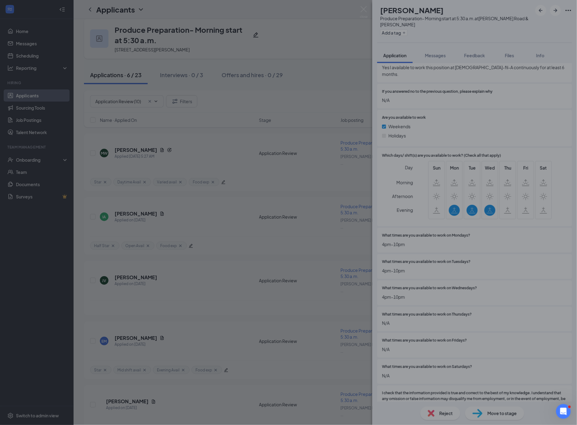
scroll to position [1483, 0]
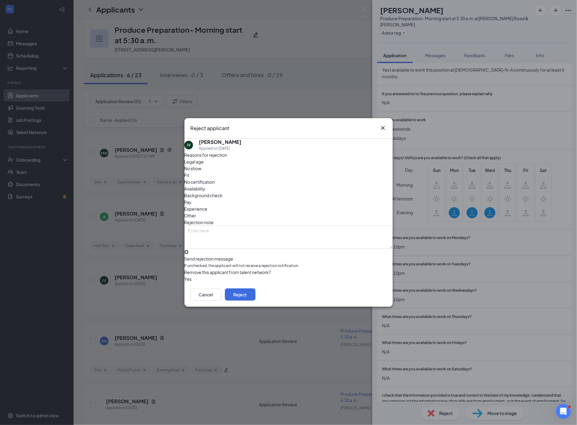
click at [188, 250] on input "Send rejection message If unchecked, the applicant will not receive a rejection…" at bounding box center [186, 252] width 4 height 4
checkbox input "true"
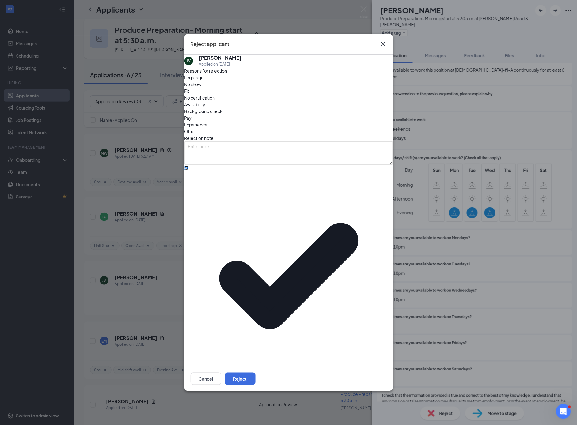
click at [213, 400] on span "[DEMOGRAPHIC_DATA]-fil-A Position Filled" at bounding box center [231, 404] width 86 height 9
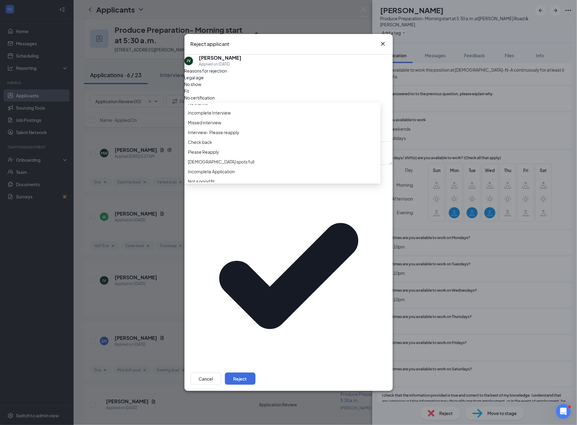
scroll to position [0, 0]
click at [206, 112] on span "No thanks" at bounding box center [198, 109] width 20 height 7
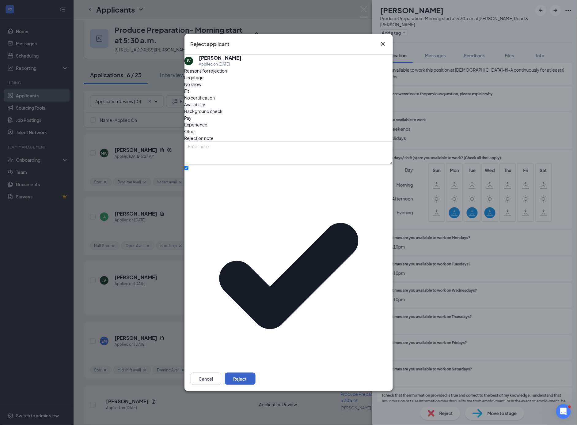
click at [255, 373] on button "Reject" at bounding box center [240, 379] width 31 height 12
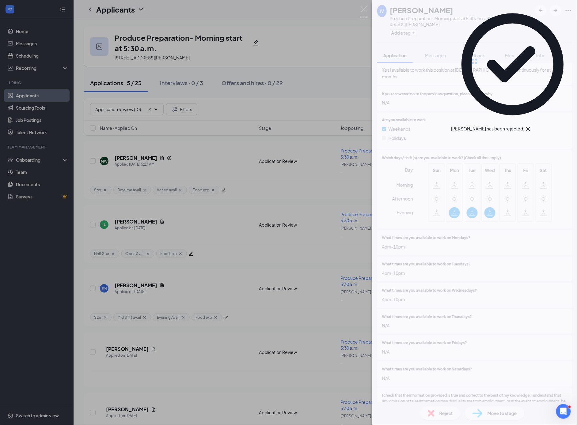
click at [200, 301] on div "JV [PERSON_NAME] Produce Preparation- Morning start at 5:30 a.m. at [PERSON_NAM…" at bounding box center [288, 212] width 577 height 425
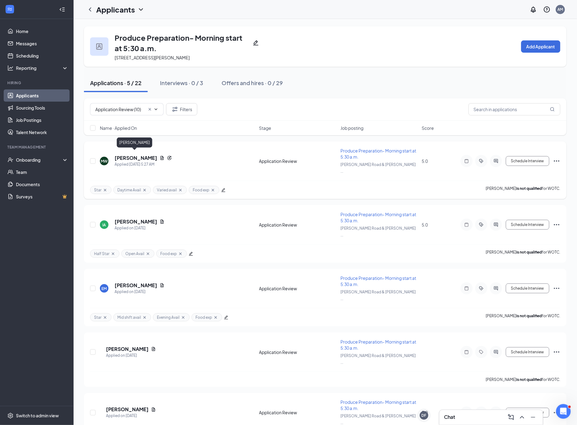
click at [130, 155] on h5 "[PERSON_NAME]" at bounding box center [136, 158] width 43 height 7
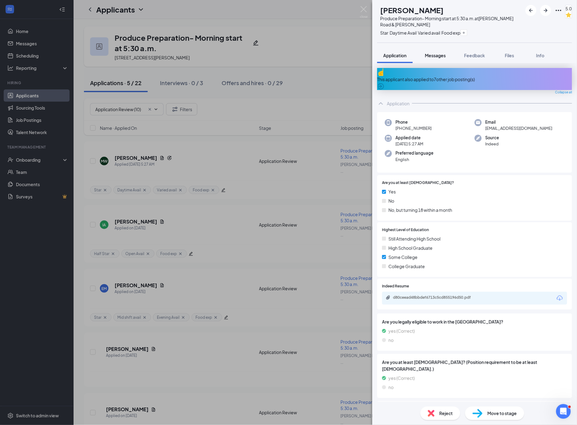
click at [439, 57] on span "Messages" at bounding box center [435, 56] width 21 height 6
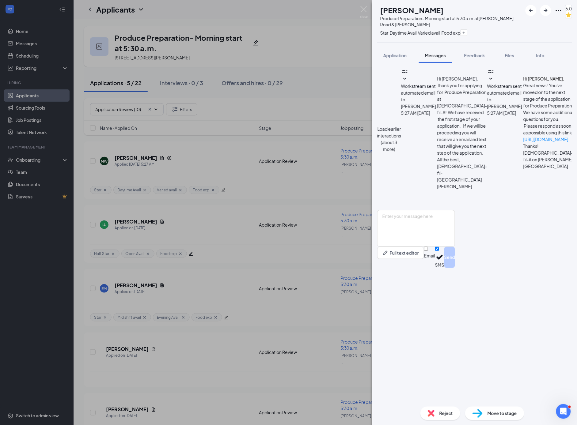
click at [496, 416] on span "Move to stage" at bounding box center [501, 413] width 29 height 7
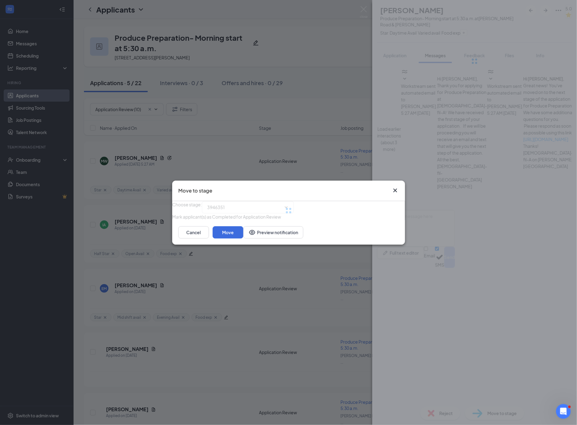
type input "Virtual Interview (next stage)"
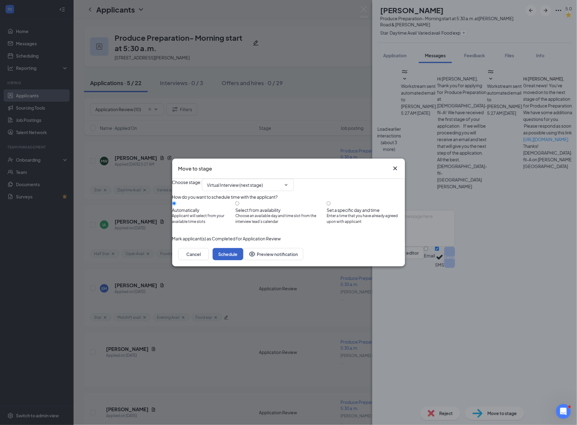
click at [243, 260] on button "Schedule" at bounding box center [228, 254] width 31 height 12
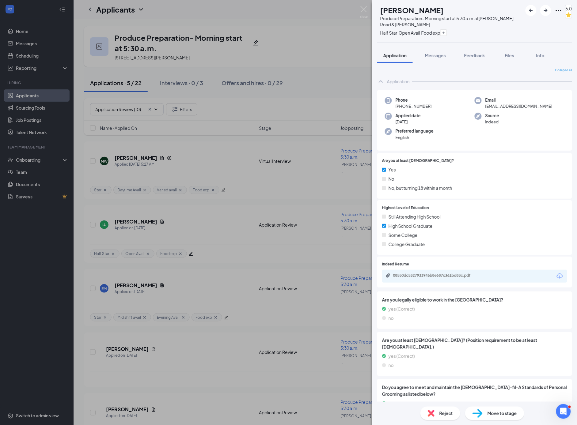
click at [226, 237] on div "IA [PERSON_NAME] Produce Preparation- Morning start at 5:30 a.m. at [PERSON_NAM…" at bounding box center [288, 212] width 577 height 425
